Goal: Task Accomplishment & Management: Manage account settings

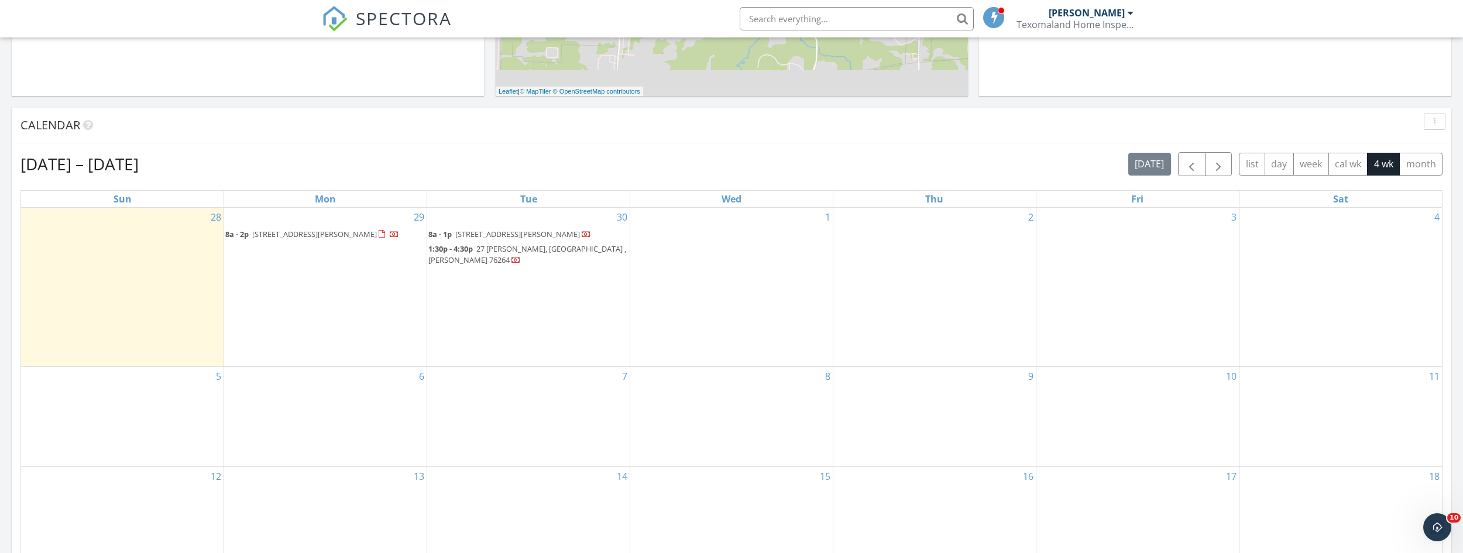
scroll to position [410, 0]
click at [328, 232] on span "415/417 E. Elm St , Denison 75020" at bounding box center [314, 231] width 125 height 11
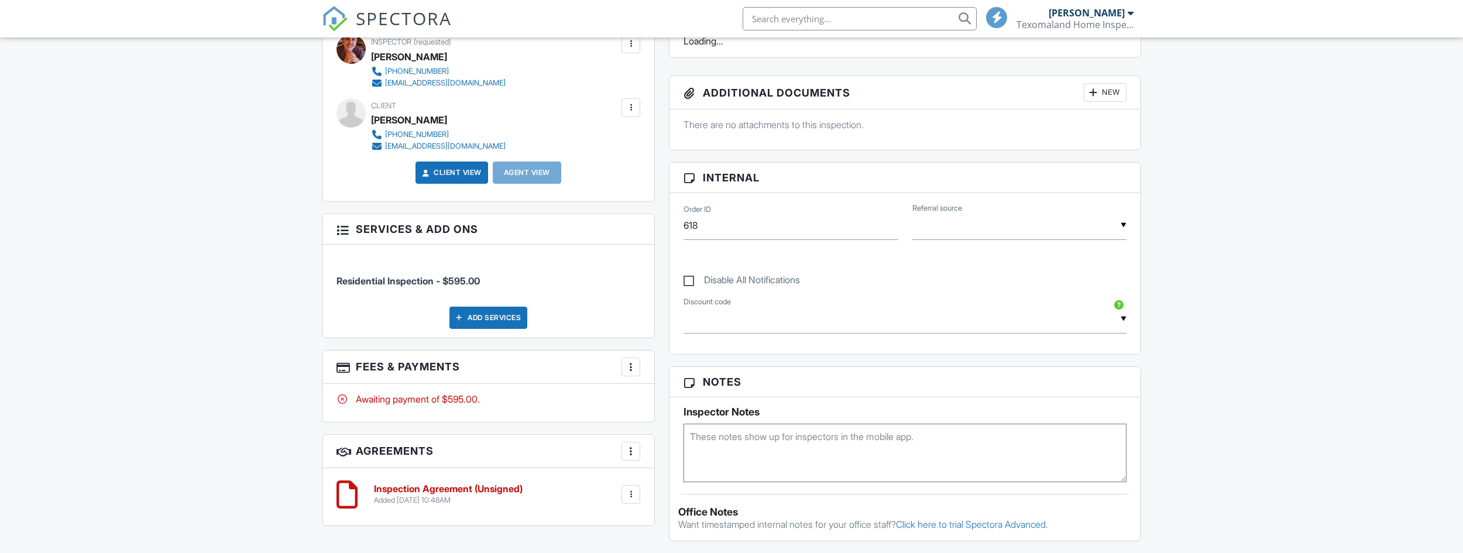
click at [631, 109] on div at bounding box center [631, 108] width 12 height 12
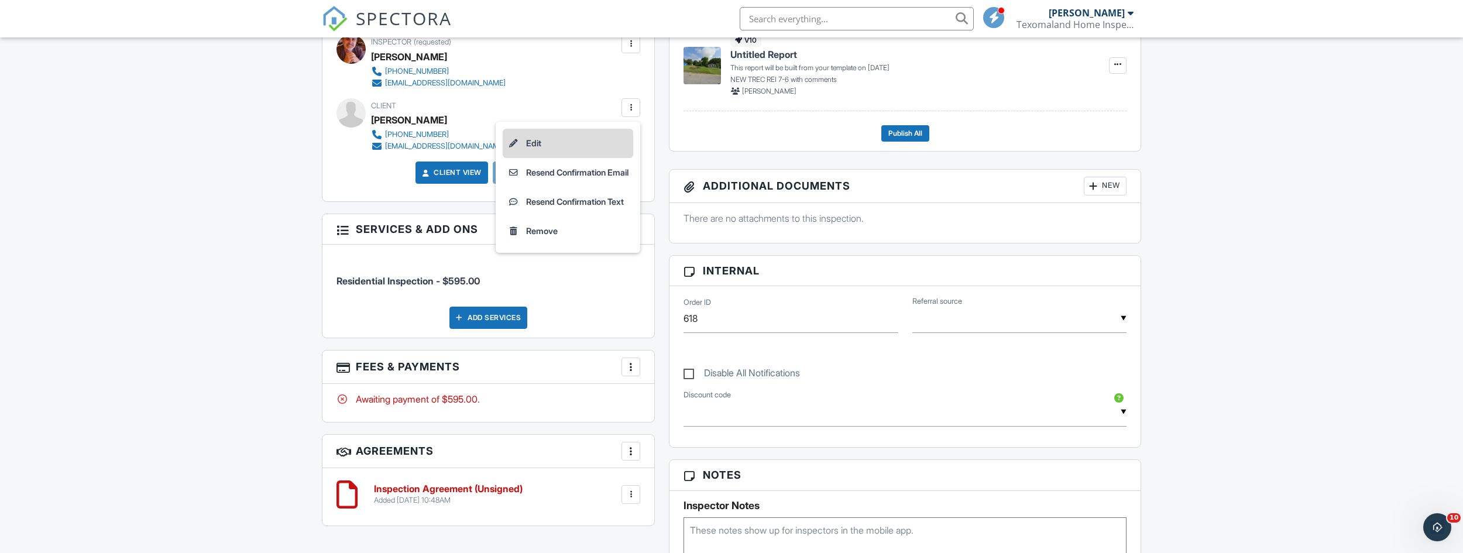
click at [610, 150] on li "Edit" at bounding box center [568, 143] width 131 height 29
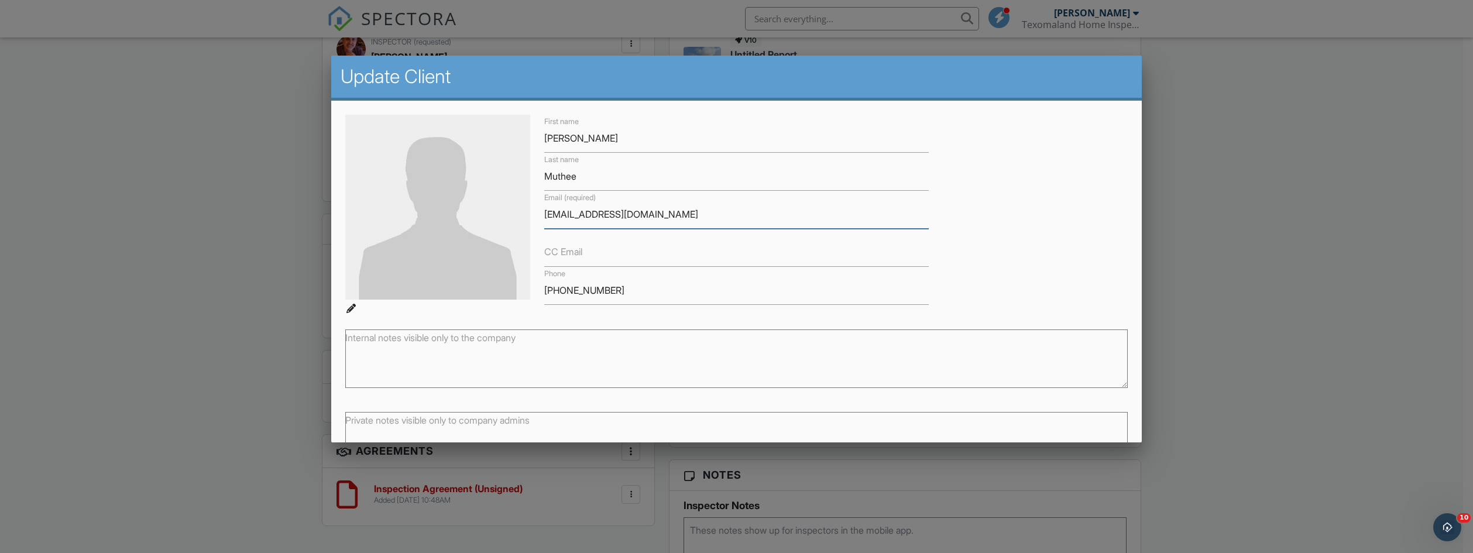
click at [580, 217] on input "[EMAIL_ADDRESS][DOMAIN_NAME]" at bounding box center [736, 214] width 384 height 29
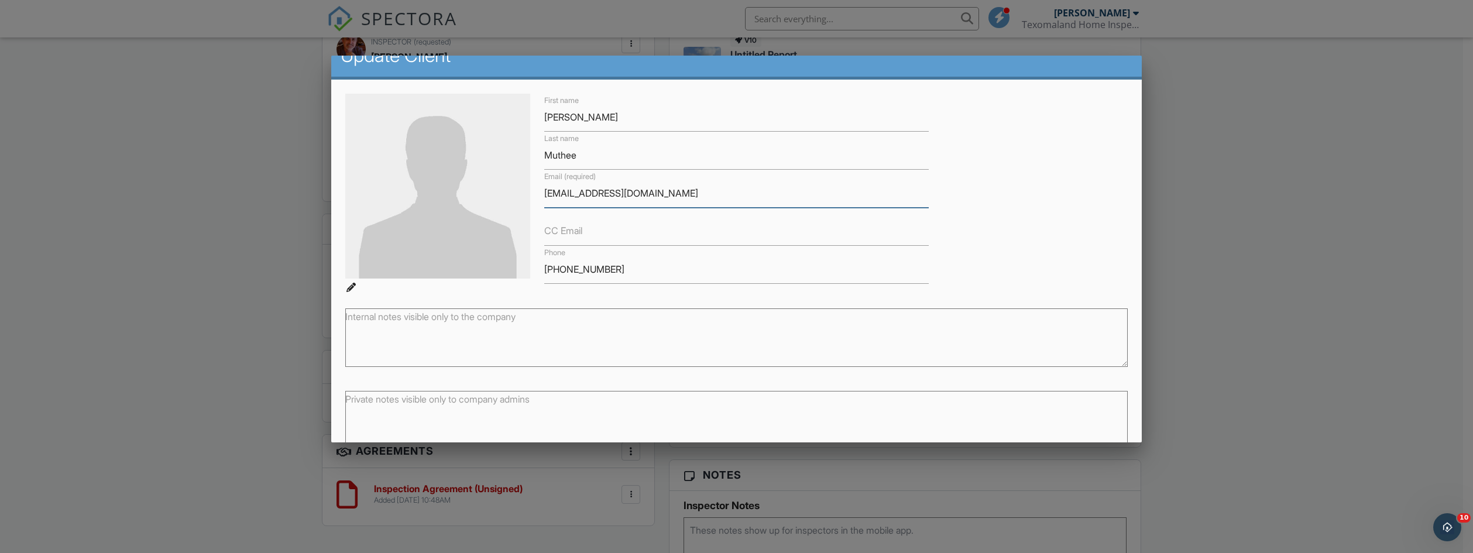
scroll to position [78, 0]
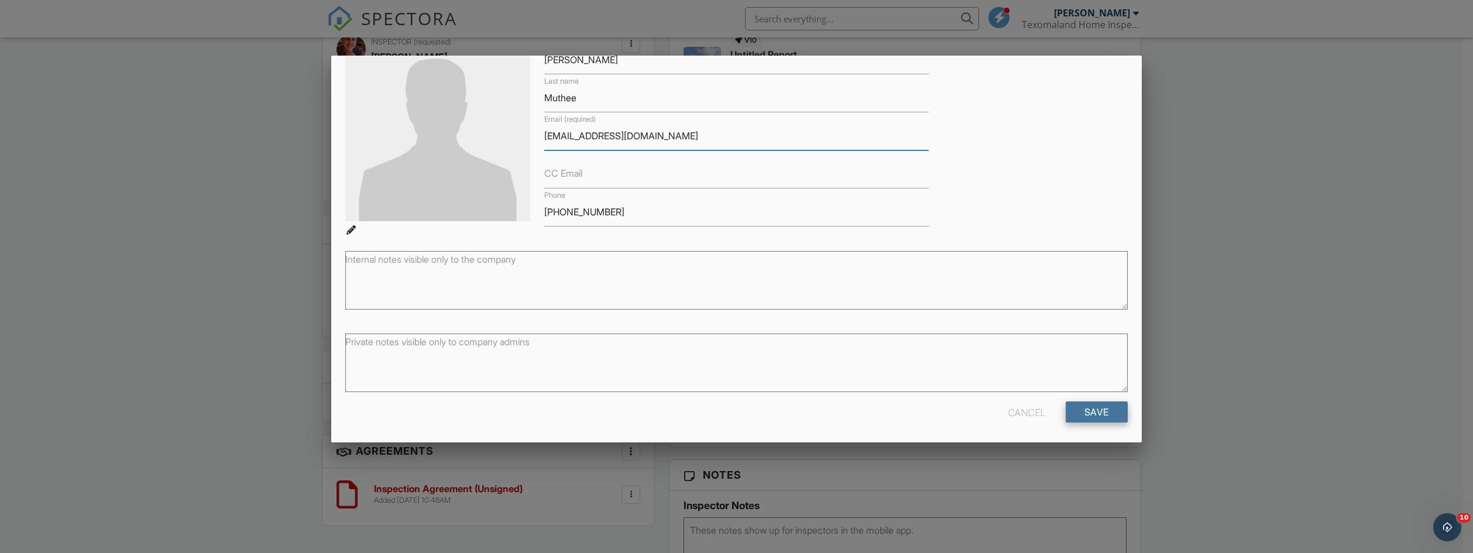
type input "[EMAIL_ADDRESS][DOMAIN_NAME]"
click at [1093, 413] on input "Save" at bounding box center [1097, 411] width 62 height 21
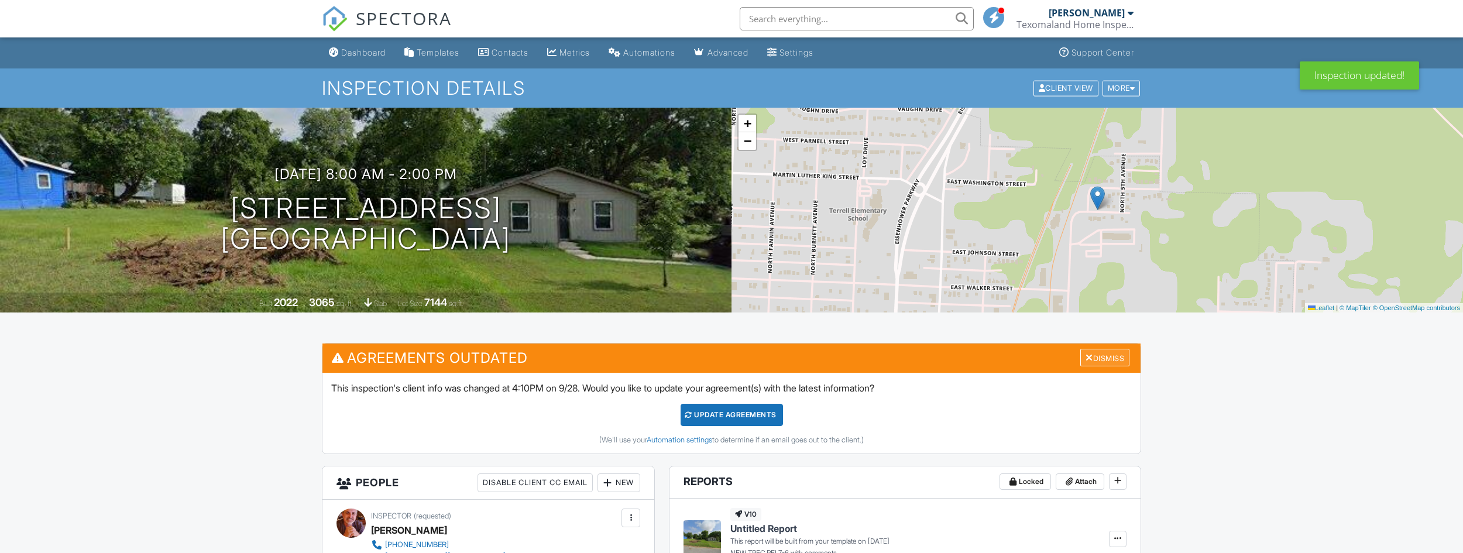
click at [1108, 356] on div "Dismiss" at bounding box center [1104, 358] width 49 height 18
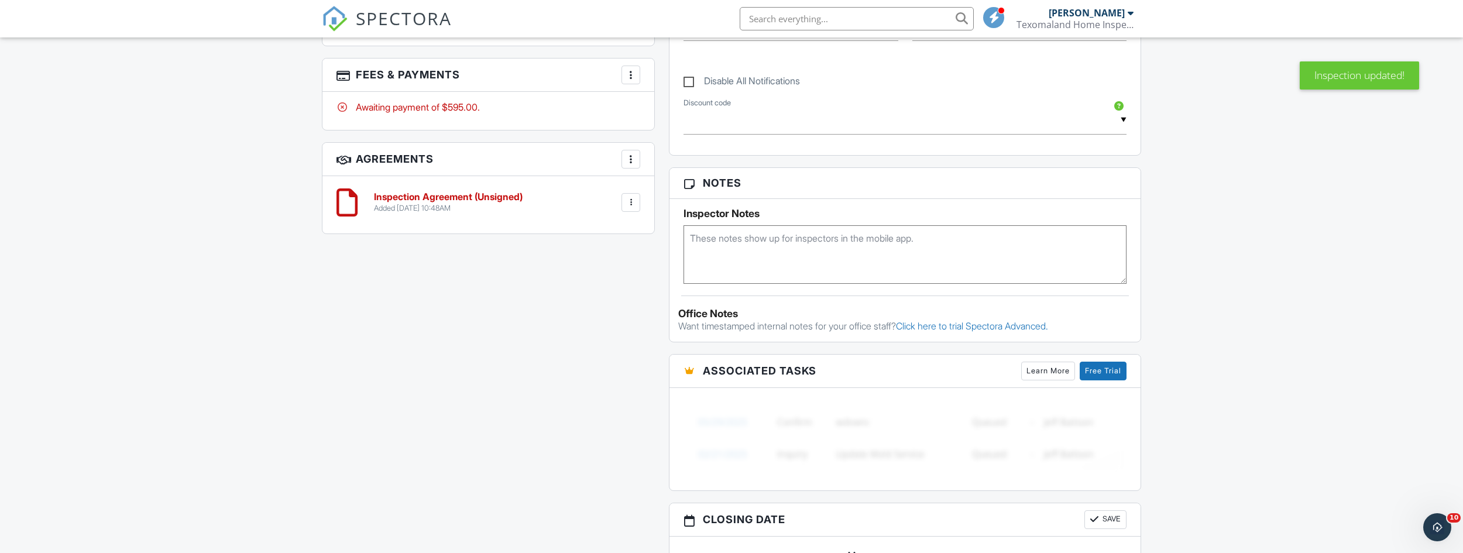
scroll to position [644, 0]
click at [627, 201] on div at bounding box center [631, 202] width 12 height 12
click at [597, 293] on li "Delete" at bounding box center [600, 292] width 67 height 29
